Goal: Find contact information: Find contact information

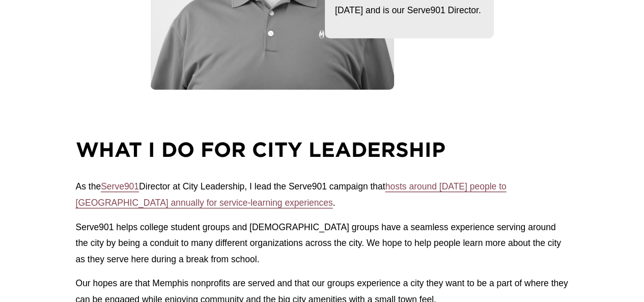
scroll to position [356, 0]
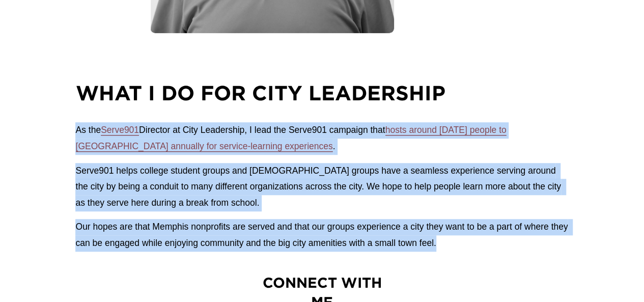
drag, startPoint x: 475, startPoint y: 99, endPoint x: 511, endPoint y: 243, distance: 148.1
click at [511, 243] on div "What I do for city Leadership As the Serve901 Director at City Leadership, I le…" at bounding box center [321, 165] width 493 height 172
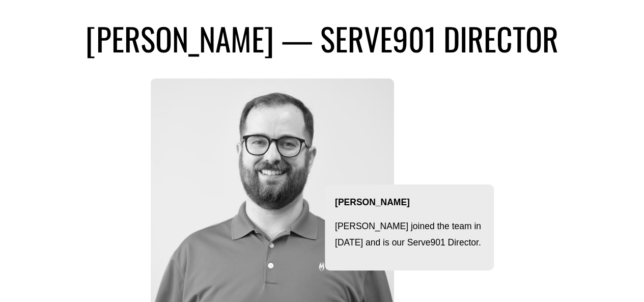
scroll to position [0, 0]
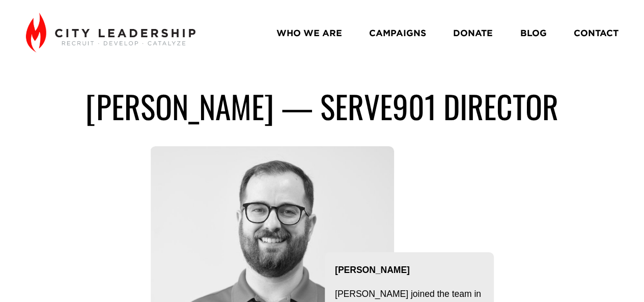
click at [325, 34] on link "WHO WE ARE" at bounding box center [309, 33] width 66 height 18
click at [490, 209] on div "jeff riddle — Serve901 director Jeff Riddle Jeff joined the team in August 2014…" at bounding box center [322, 240] width 644 height 306
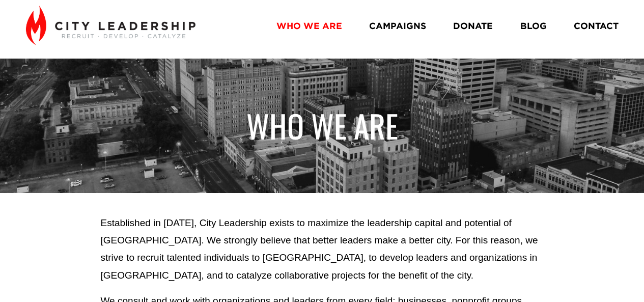
scroll to position [153, 0]
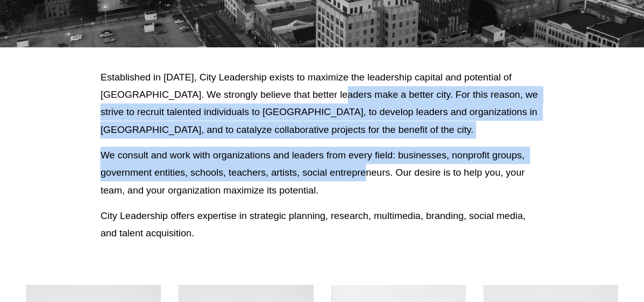
drag, startPoint x: 344, startPoint y: 88, endPoint x: 364, endPoint y: 175, distance: 89.4
click at [364, 175] on div "Established in [DATE], City Leadership exists to maximize the leadership capita…" at bounding box center [321, 155] width 443 height 173
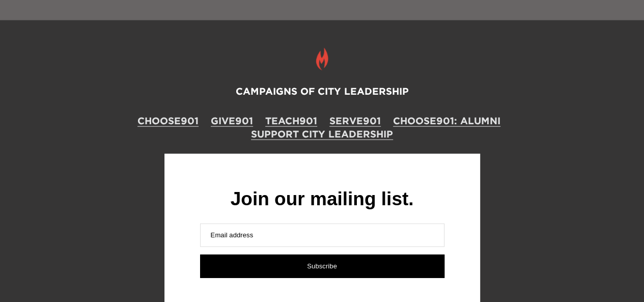
scroll to position [1359, 0]
